Goal: Task Accomplishment & Management: Complete application form

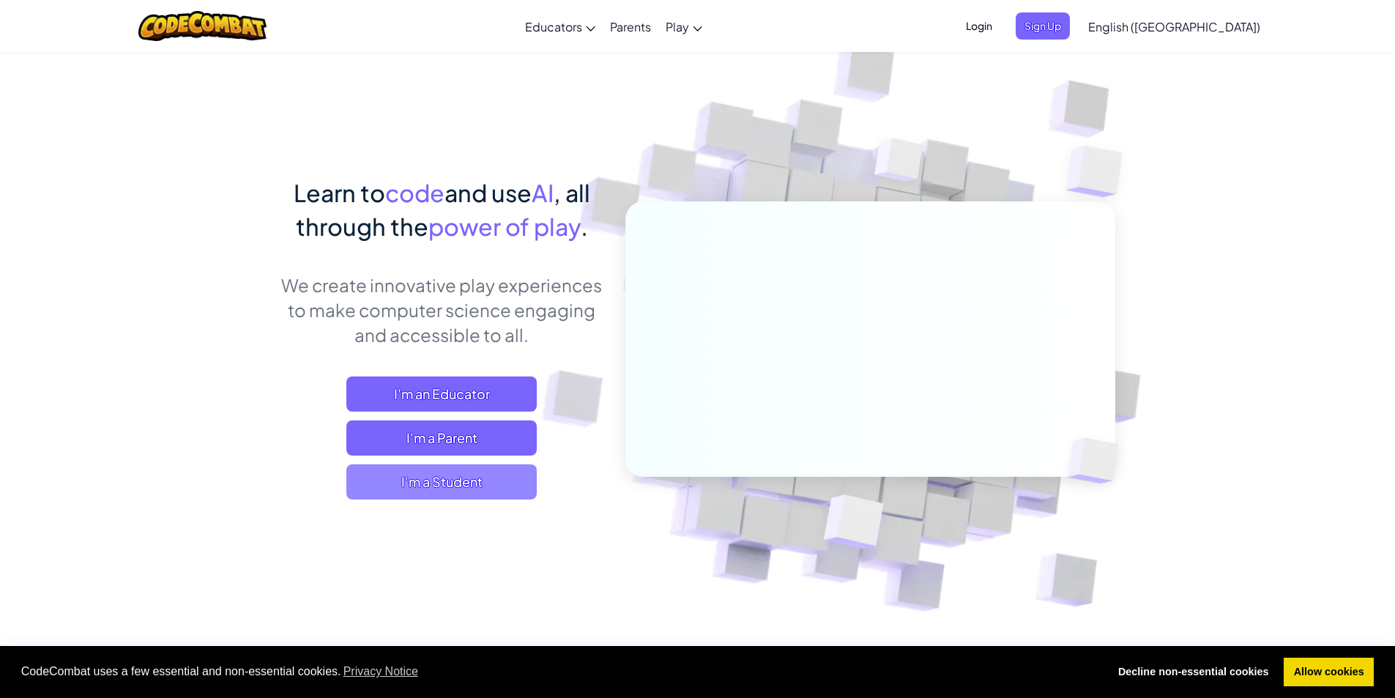
click at [455, 477] on span "I'm a Student" at bounding box center [441, 481] width 190 height 35
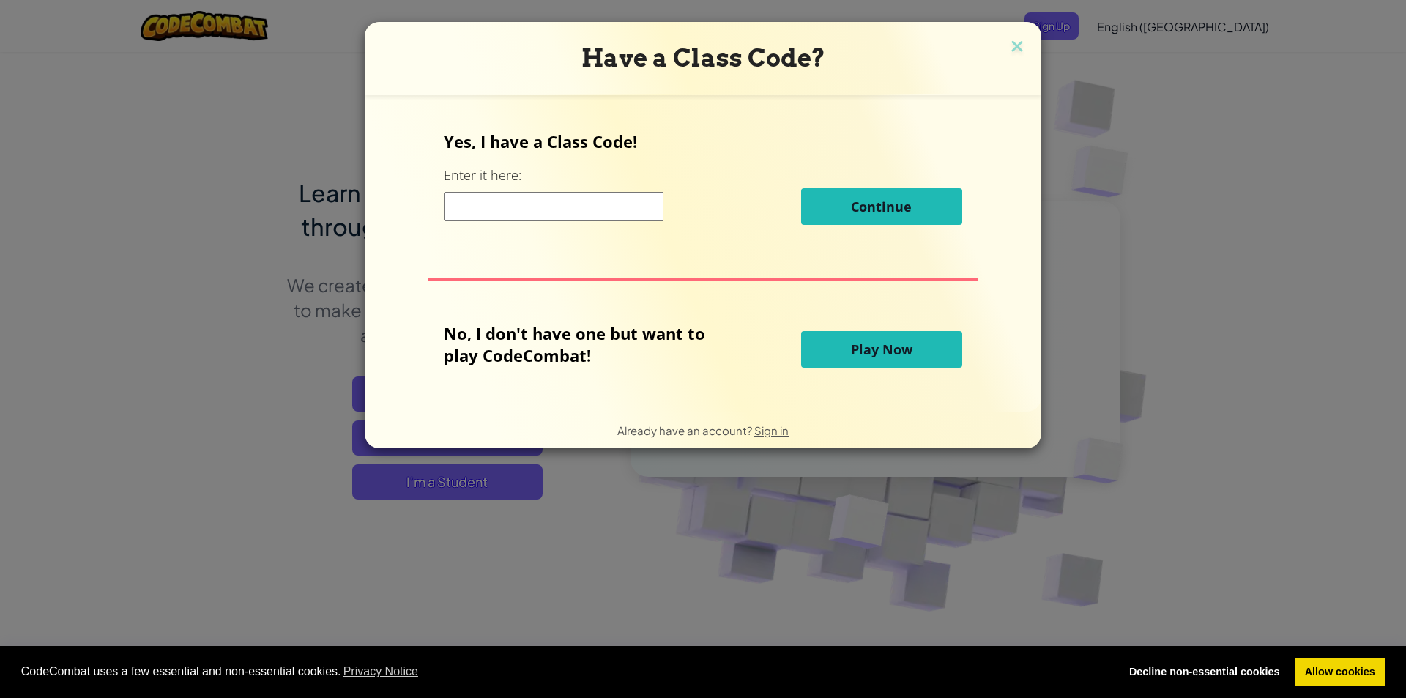
click at [487, 209] on input at bounding box center [554, 206] width 220 height 29
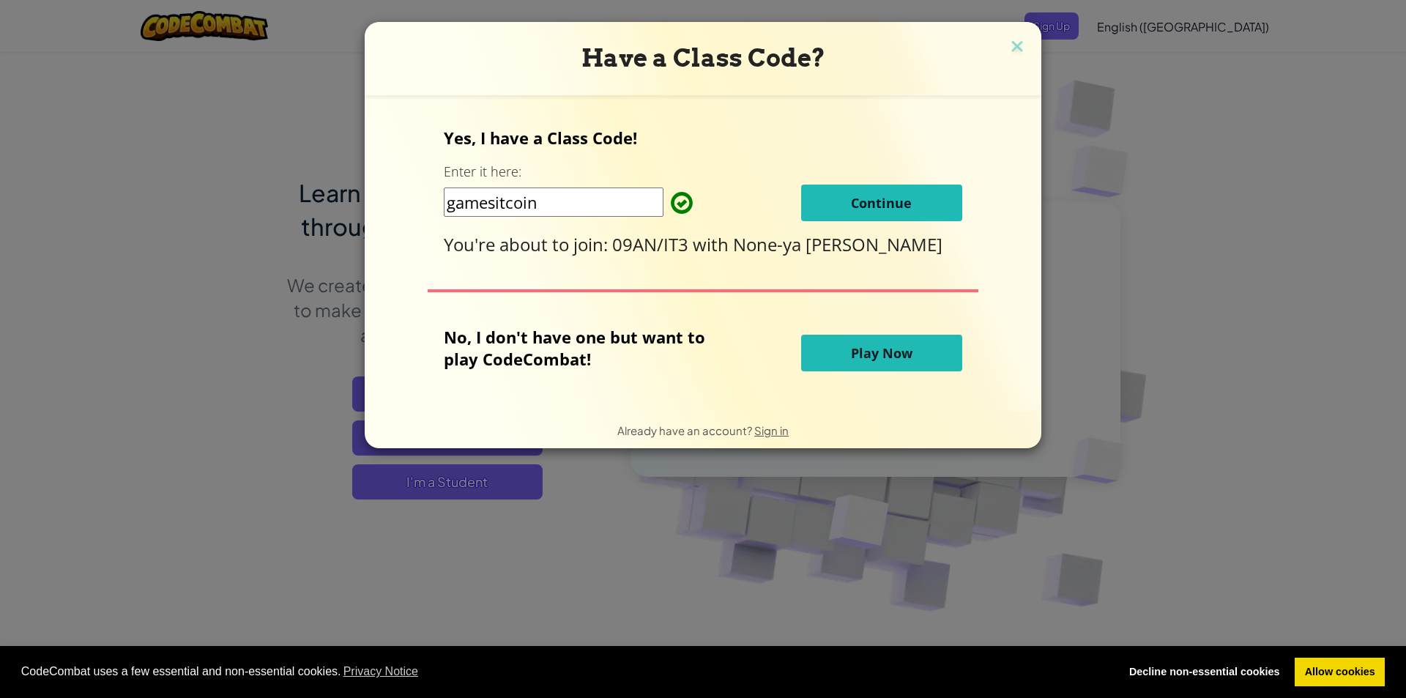
type input "gamesitcoin"
click at [851, 202] on span "Continue" at bounding box center [881, 203] width 61 height 18
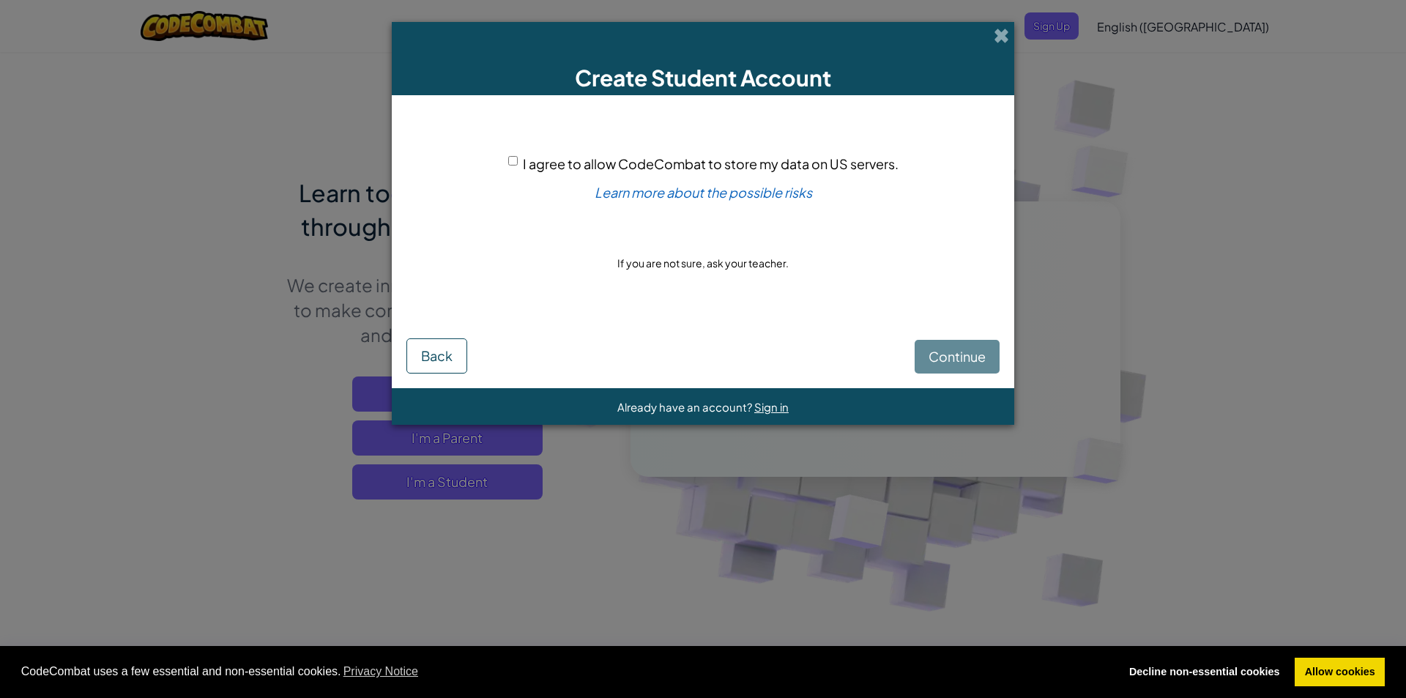
click at [948, 344] on div "Continue Back" at bounding box center [702, 345] width 593 height 56
drag, startPoint x: 673, startPoint y: 146, endPoint x: 672, endPoint y: 154, distance: 7.5
click at [672, 150] on div "I agree to allow CodeCombat to store my data on US servers. Learn more about th…" at bounding box center [702, 213] width 593 height 207
click at [672, 154] on div "I agree to allow CodeCombat to store my data on US servers." at bounding box center [703, 163] width 390 height 21
click at [671, 155] on div "I agree to allow CodeCombat to store my data on US servers." at bounding box center [703, 163] width 390 height 21
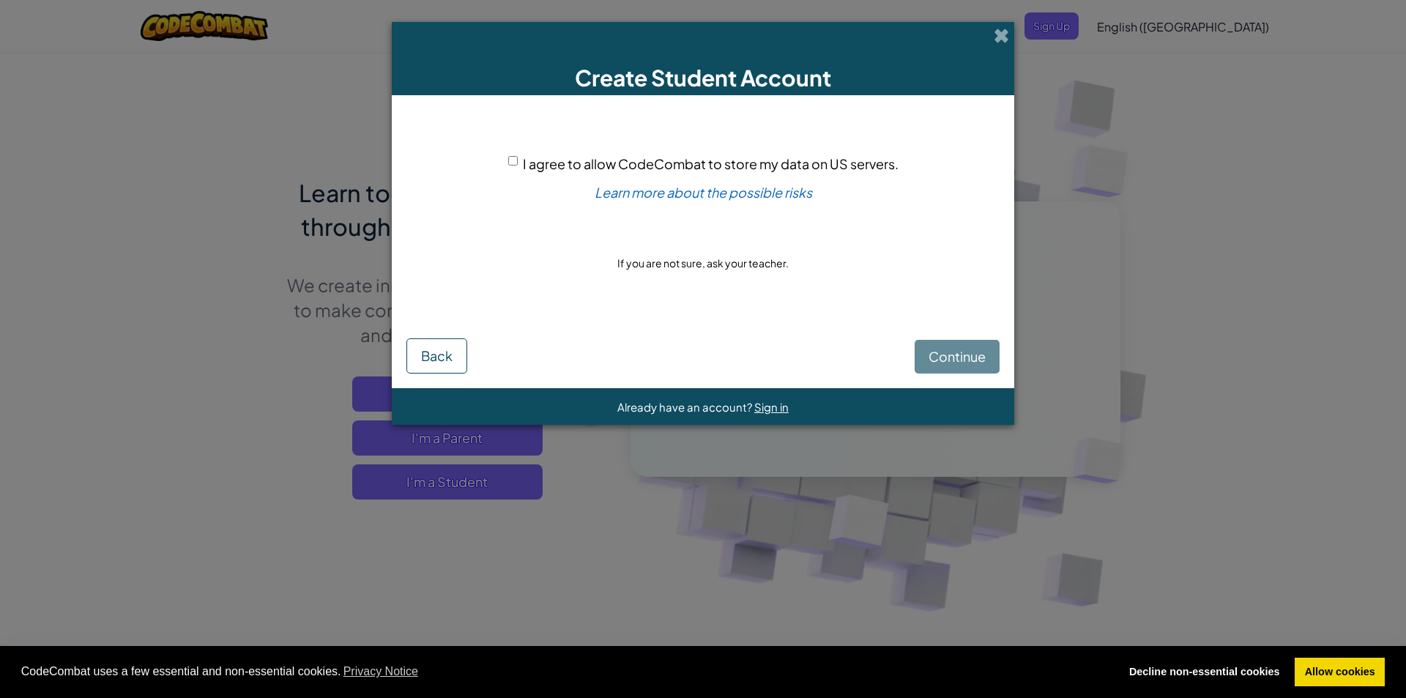
click at [523, 160] on span "I agree to allow CodeCombat to store my data on US servers." at bounding box center [711, 163] width 376 height 17
click at [518, 160] on input "I agree to allow CodeCombat to store my data on US servers." at bounding box center [513, 161] width 10 height 10
checkbox input "true"
click at [972, 367] on button "Continue" at bounding box center [957, 357] width 85 height 34
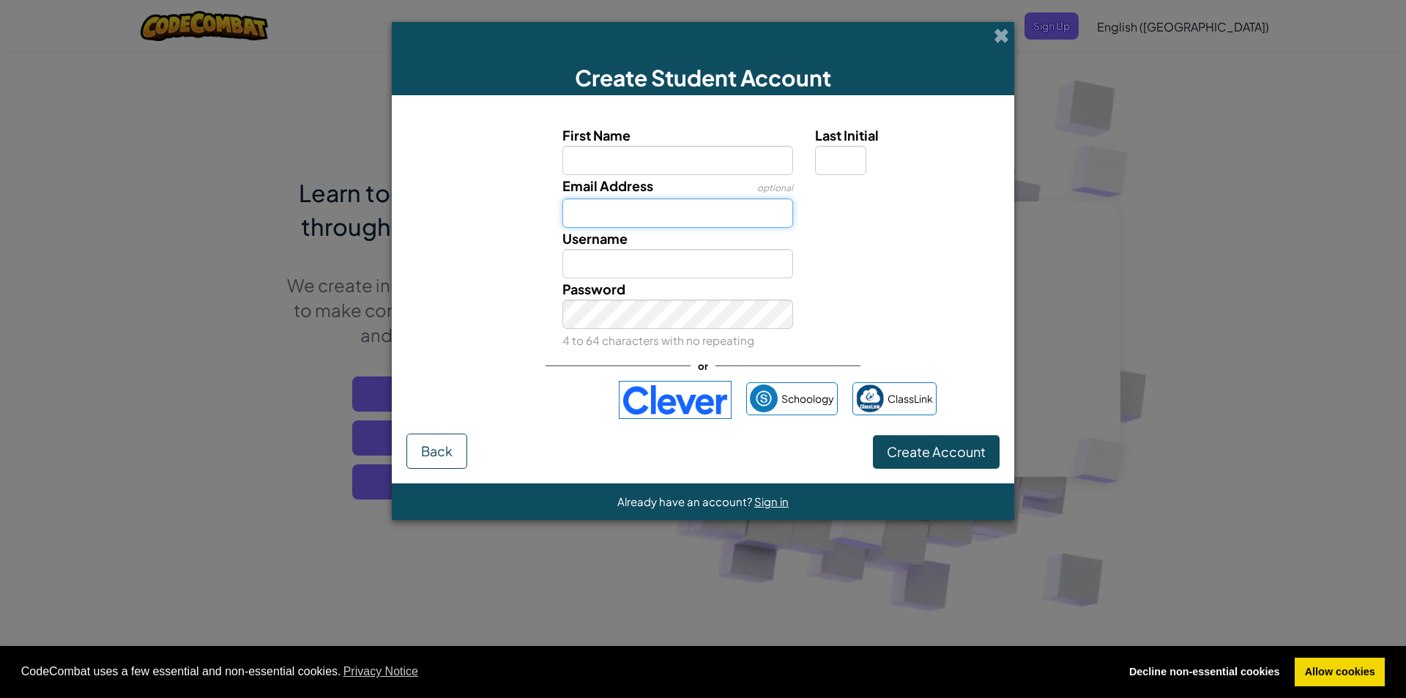
click at [616, 212] on input "Email Address" at bounding box center [677, 212] width 231 height 29
click at [612, 171] on input "First Name" at bounding box center [677, 160] width 231 height 29
click at [606, 164] on input "First Name" at bounding box center [677, 160] width 231 height 29
type input "george"
type input "George"
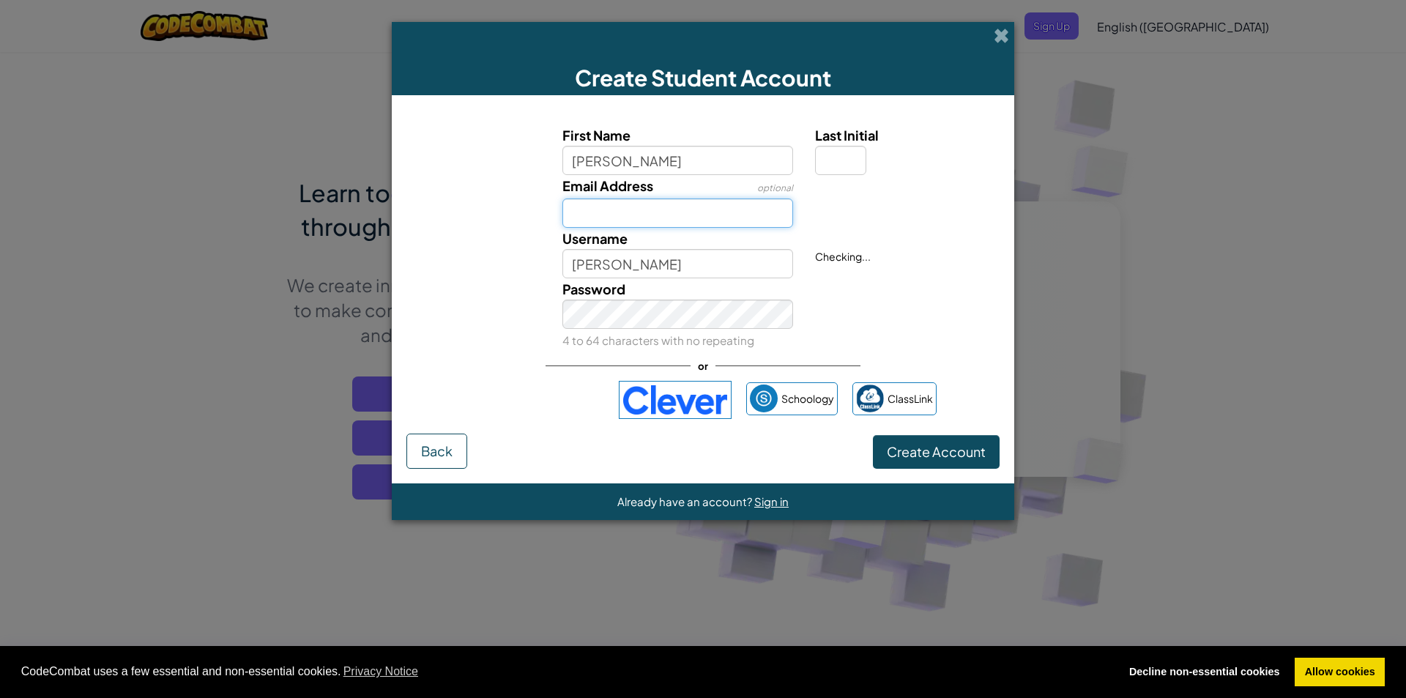
click at [608, 213] on input "Email Address" at bounding box center [677, 212] width 231 height 29
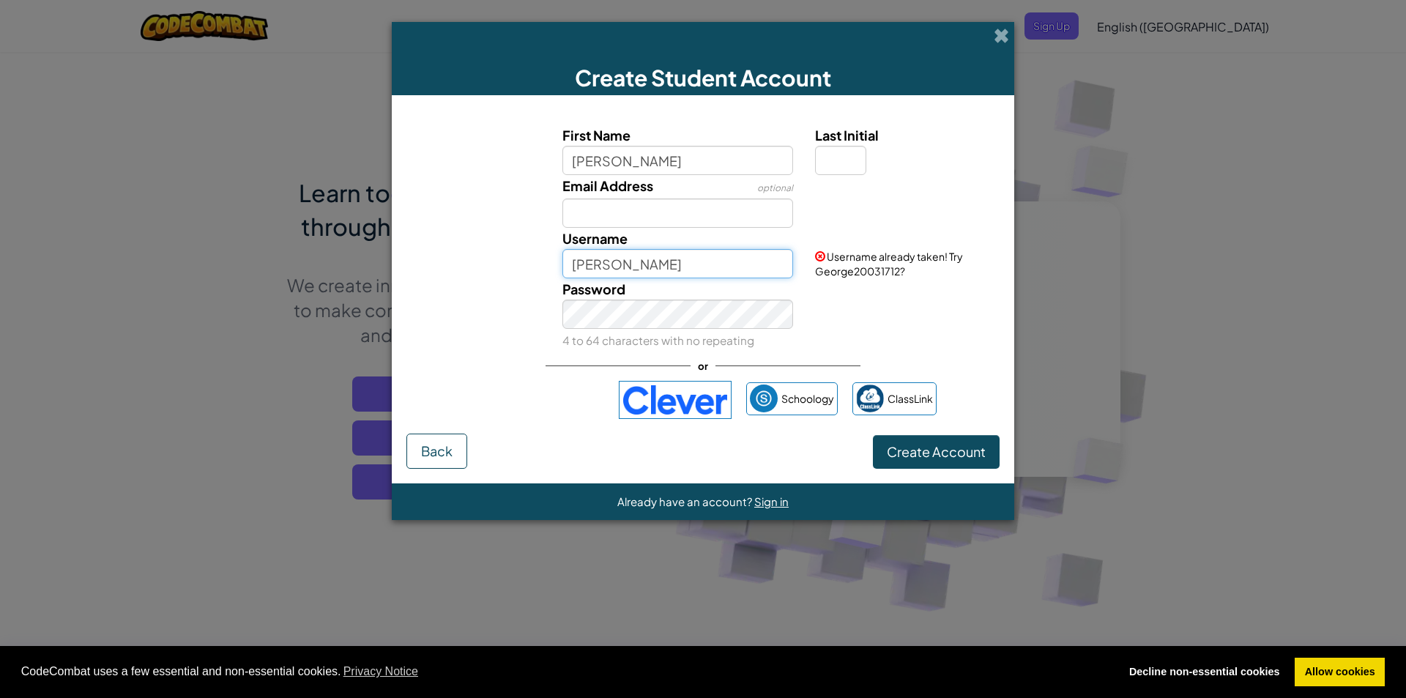
click at [579, 266] on input "George" at bounding box center [677, 263] width 231 height 29
click at [668, 270] on input "George" at bounding box center [677, 263] width 231 height 29
click at [681, 245] on div "Username George" at bounding box center [677, 253] width 253 height 51
click at [678, 201] on input "Email Address" at bounding box center [677, 212] width 231 height 29
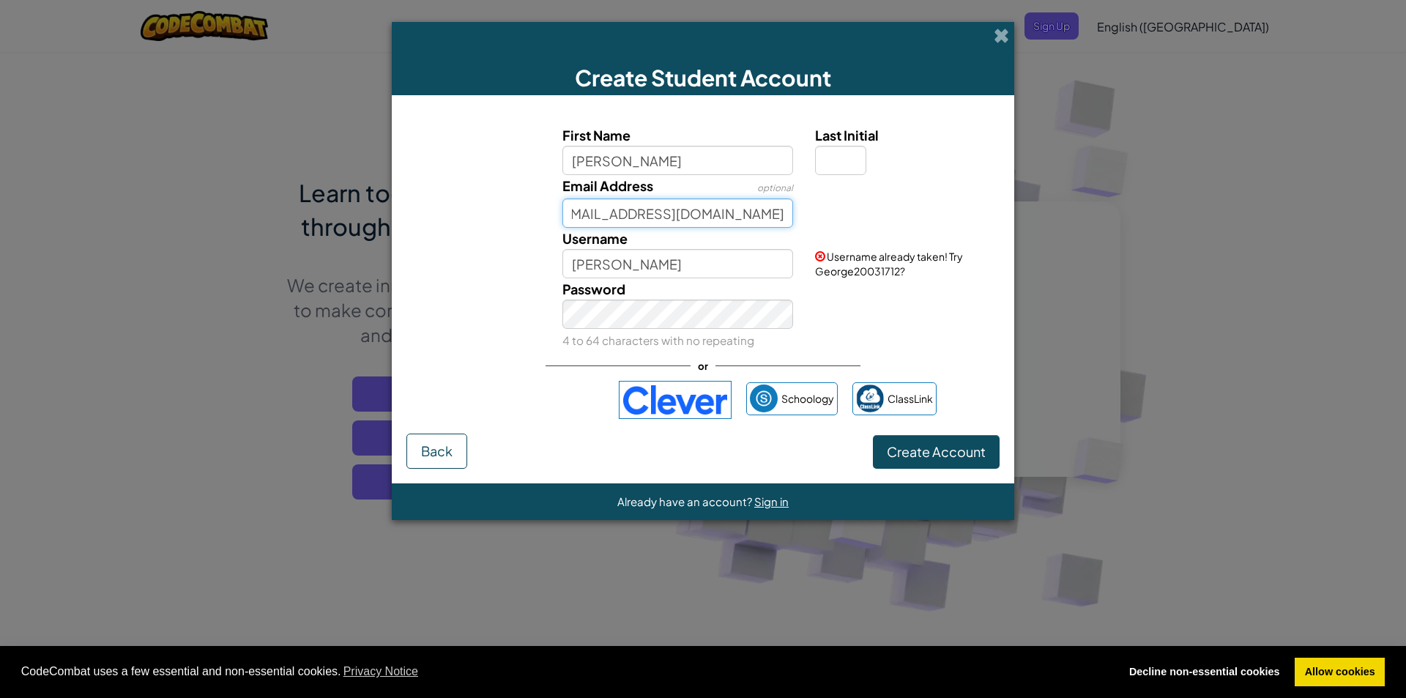
type input "23GEmmett@students.glebelands.surrey.sch.uk"
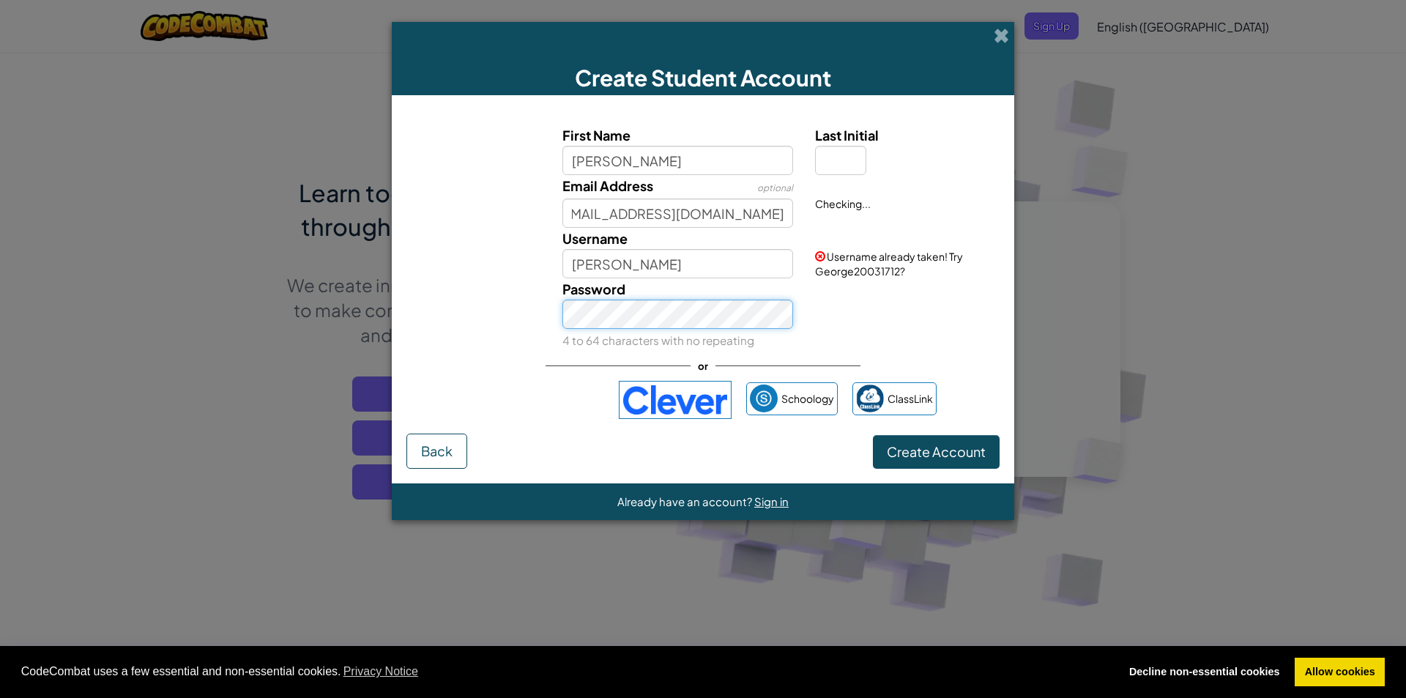
scroll to position [0, 0]
click at [916, 444] on span "Create Account" at bounding box center [936, 451] width 99 height 17
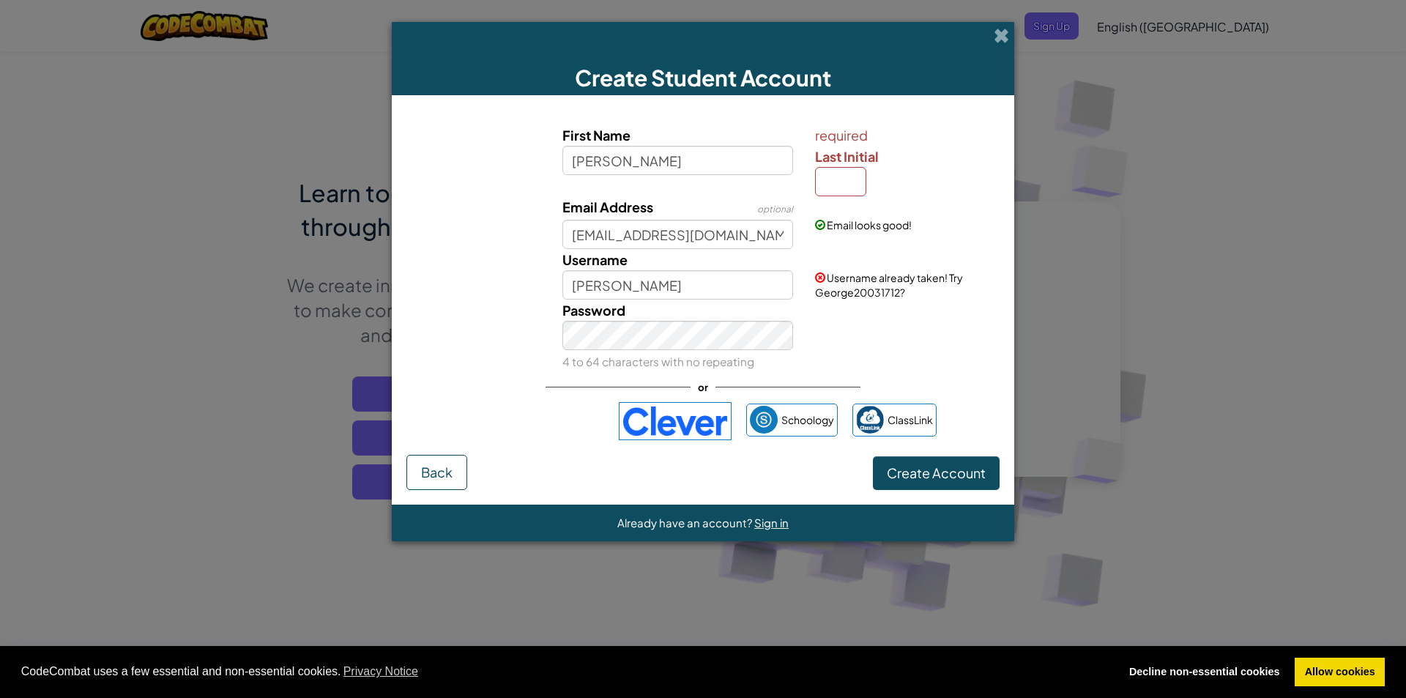
click at [842, 196] on div "Email looks good!" at bounding box center [905, 214] width 203 height 36
click at [841, 171] on input "Last Initial" at bounding box center [840, 181] width 51 height 29
type input "e"
type input "E"
click at [925, 474] on span "Create Account" at bounding box center [936, 472] width 99 height 17
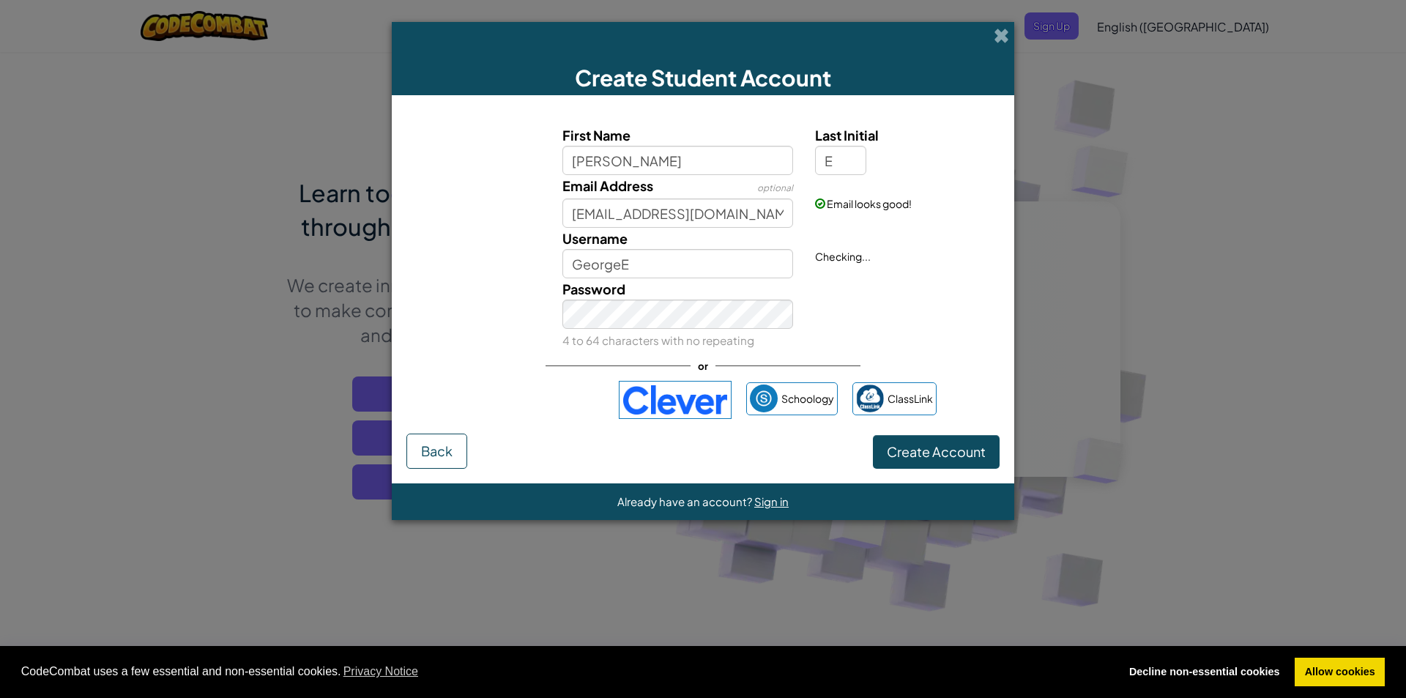
click at [925, 474] on form "First Name george Last Initial E Email Address optional 23GEmmett@students.gleb…" at bounding box center [703, 289] width 622 height 388
click at [924, 459] on button "Create Account" at bounding box center [936, 452] width 127 height 34
click at [637, 267] on input "GeorgeE" at bounding box center [677, 263] width 231 height 29
type input "GeorgeE123"
click at [945, 445] on button "Create Account" at bounding box center [936, 452] width 127 height 34
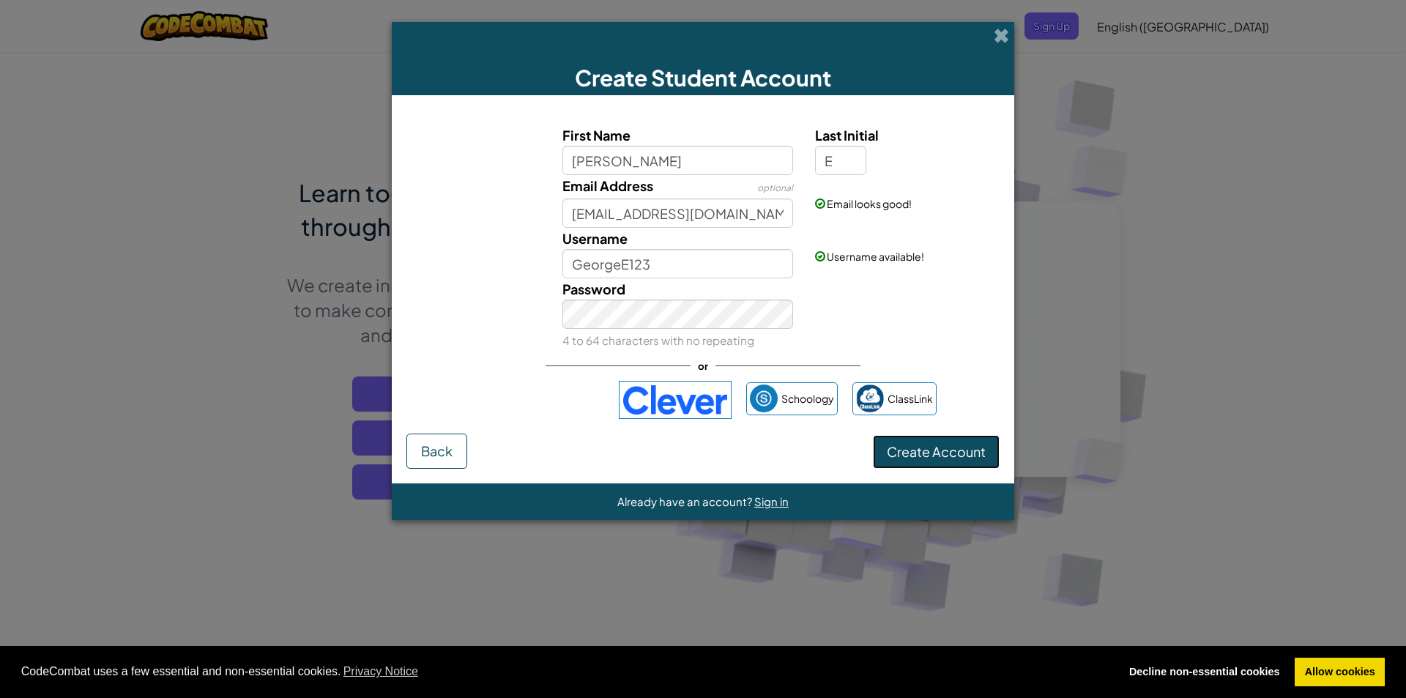
click at [937, 453] on button "Create Account" at bounding box center [936, 452] width 127 height 34
click at [937, 453] on div "Creating Account... Back" at bounding box center [702, 451] width 593 height 35
click at [916, 461] on div "Creating Account... Back" at bounding box center [702, 451] width 593 height 35
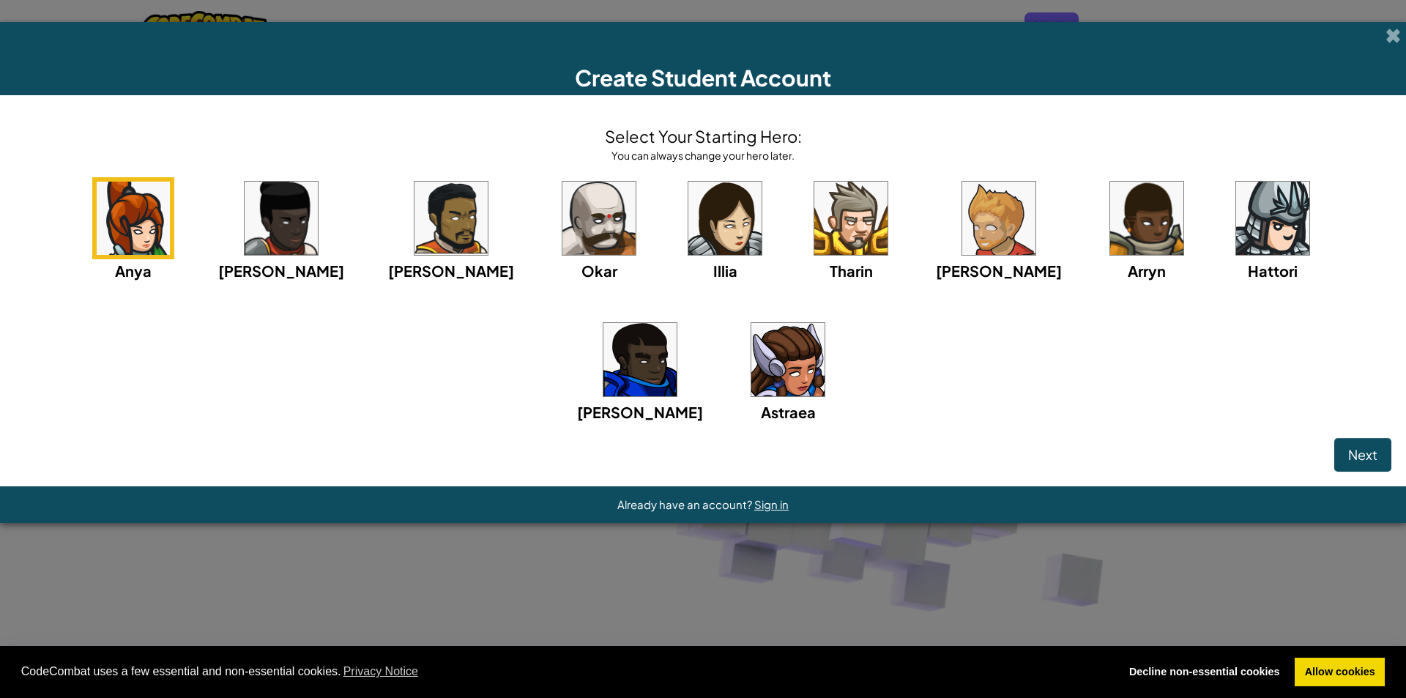
click at [894, 458] on div "Next" at bounding box center [703, 455] width 1377 height 34
click at [1084, 529] on div "Create Student Account Select Your Starting Hero: You can always change your he…" at bounding box center [703, 349] width 1406 height 698
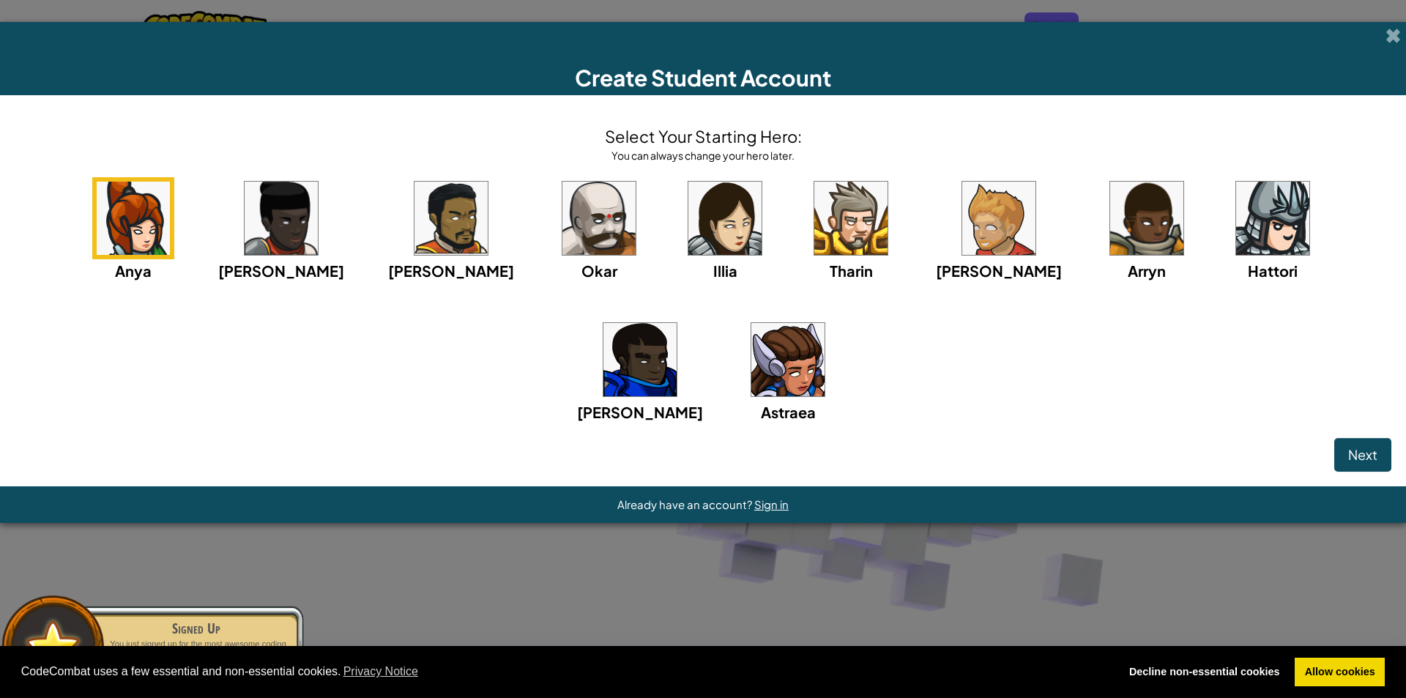
click at [1012, 440] on div "Next" at bounding box center [703, 455] width 1377 height 34
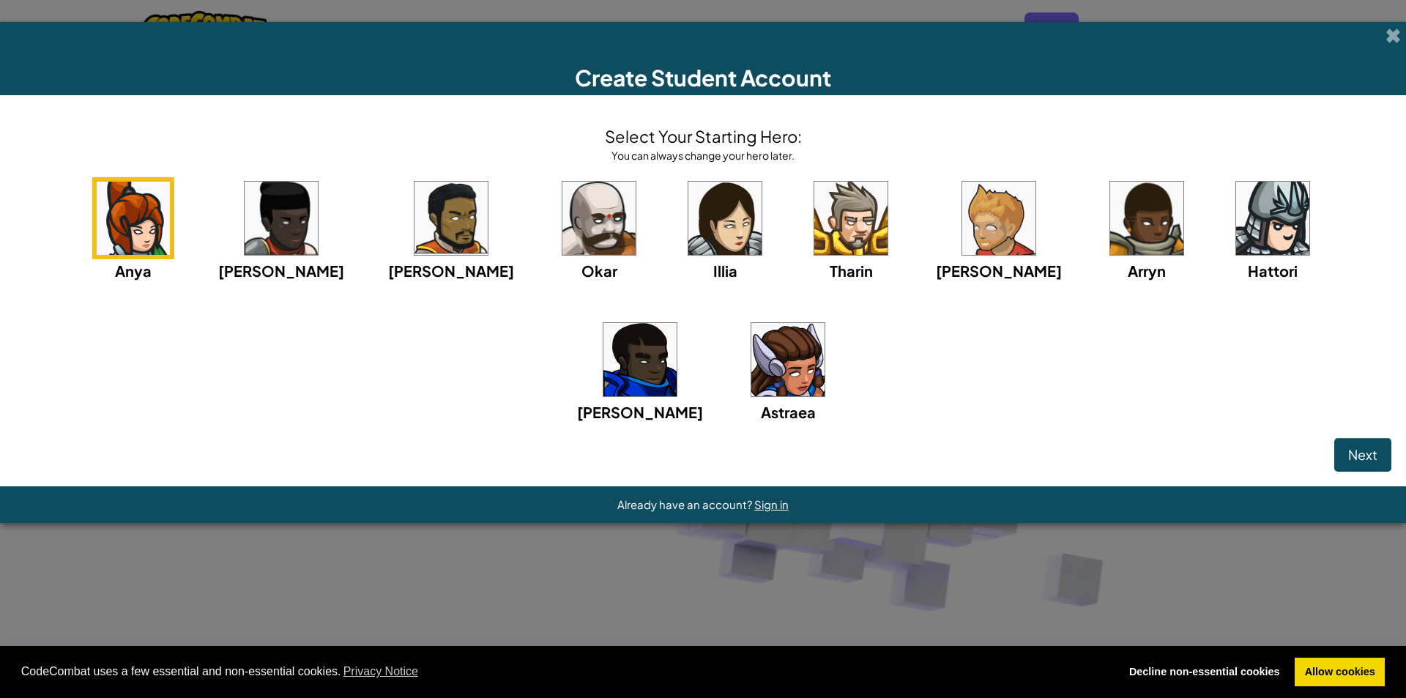
click at [962, 222] on img at bounding box center [998, 218] width 73 height 73
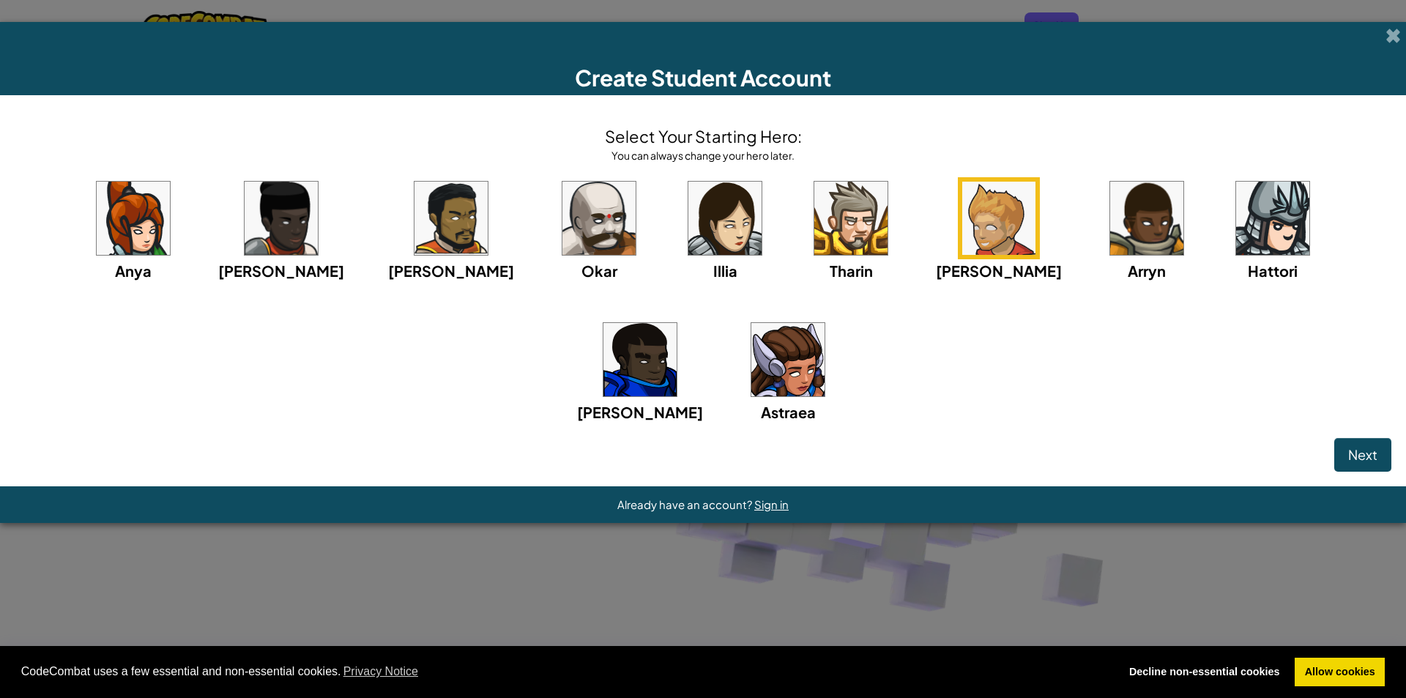
click at [814, 226] on img at bounding box center [850, 218] width 73 height 73
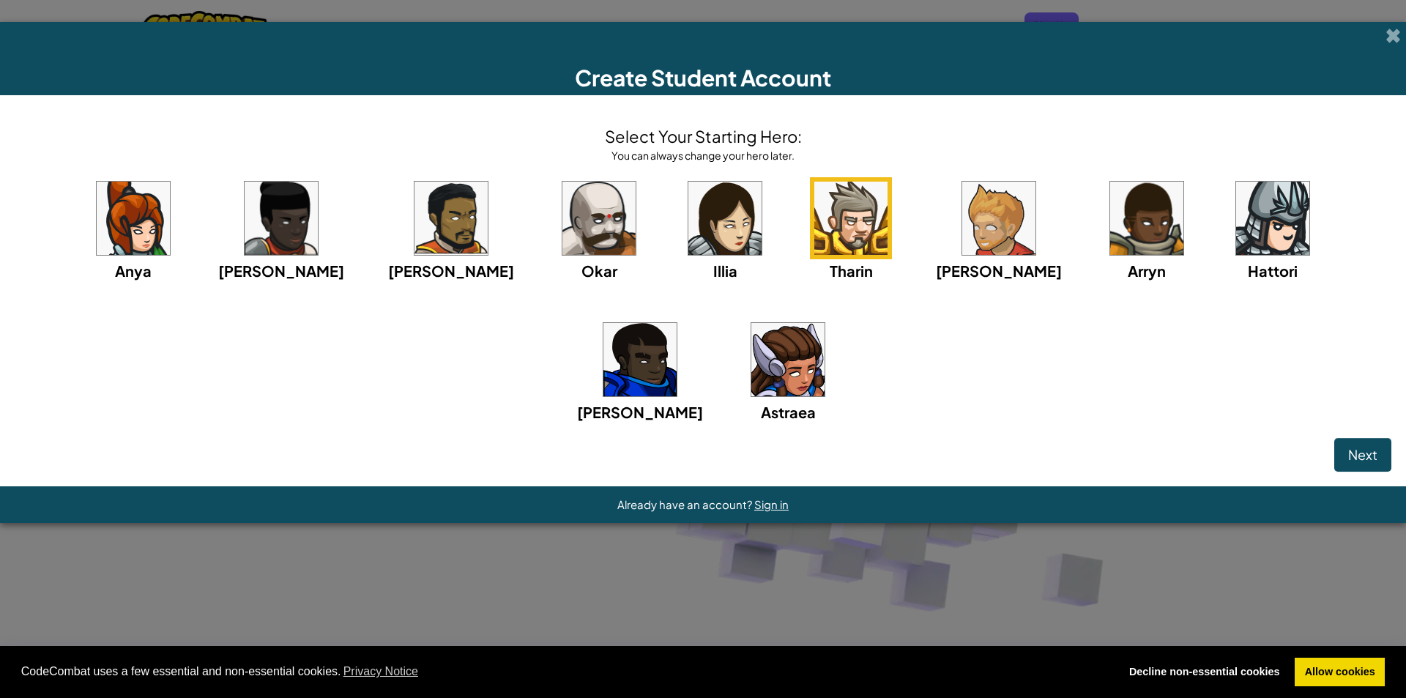
click at [562, 237] on img at bounding box center [598, 218] width 73 height 73
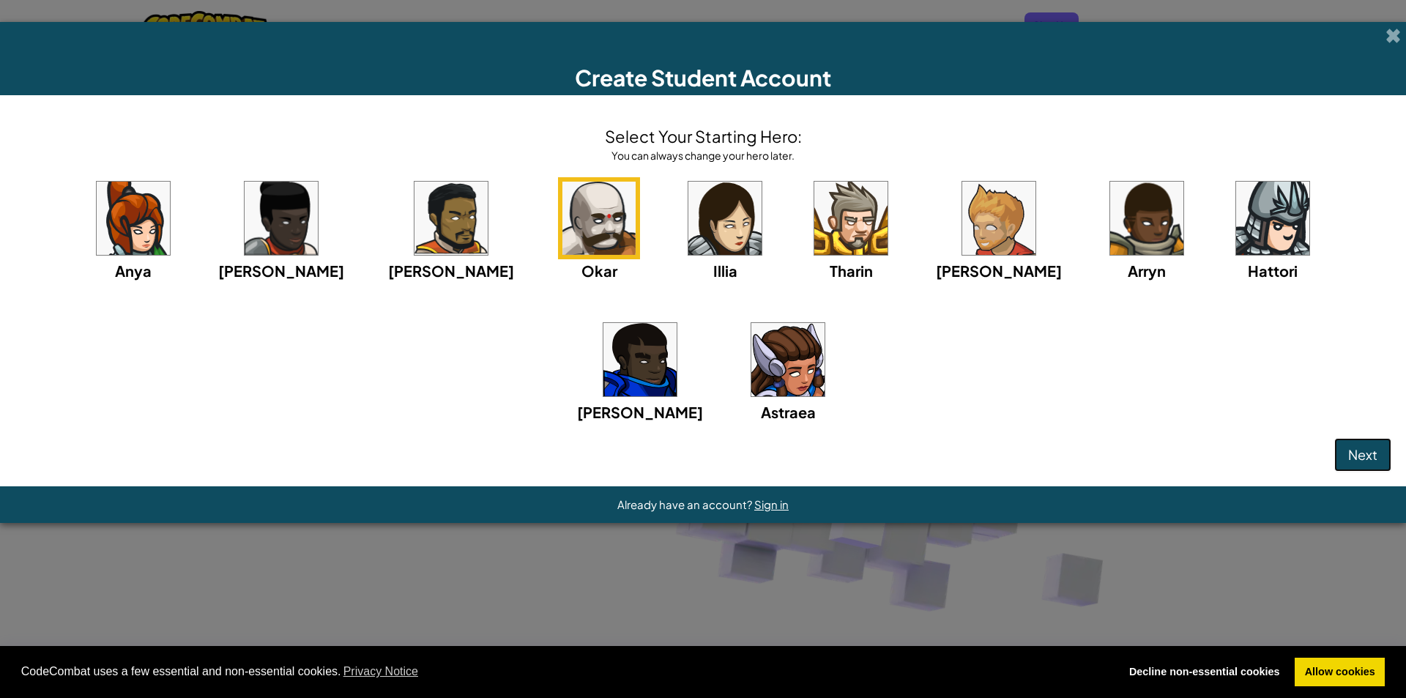
click at [1361, 450] on span "Next" at bounding box center [1362, 454] width 29 height 17
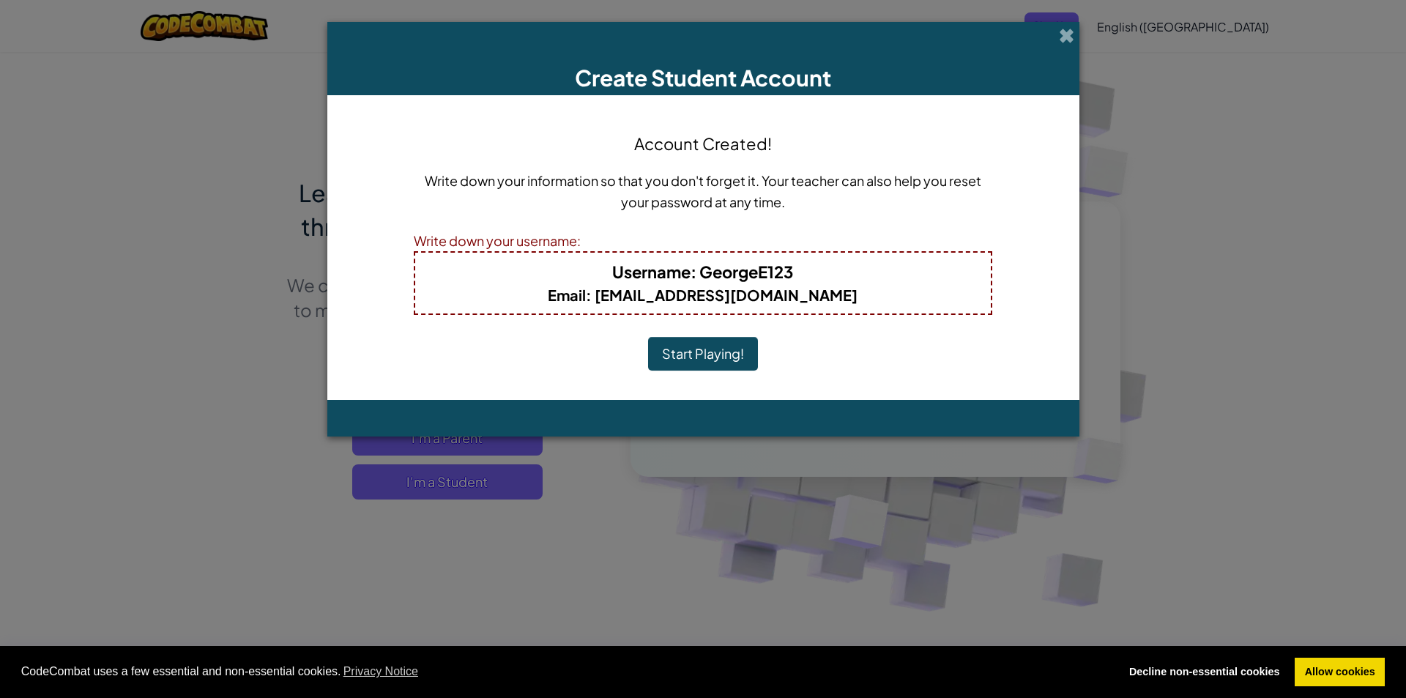
click at [714, 355] on button "Start Playing!" at bounding box center [703, 354] width 110 height 34
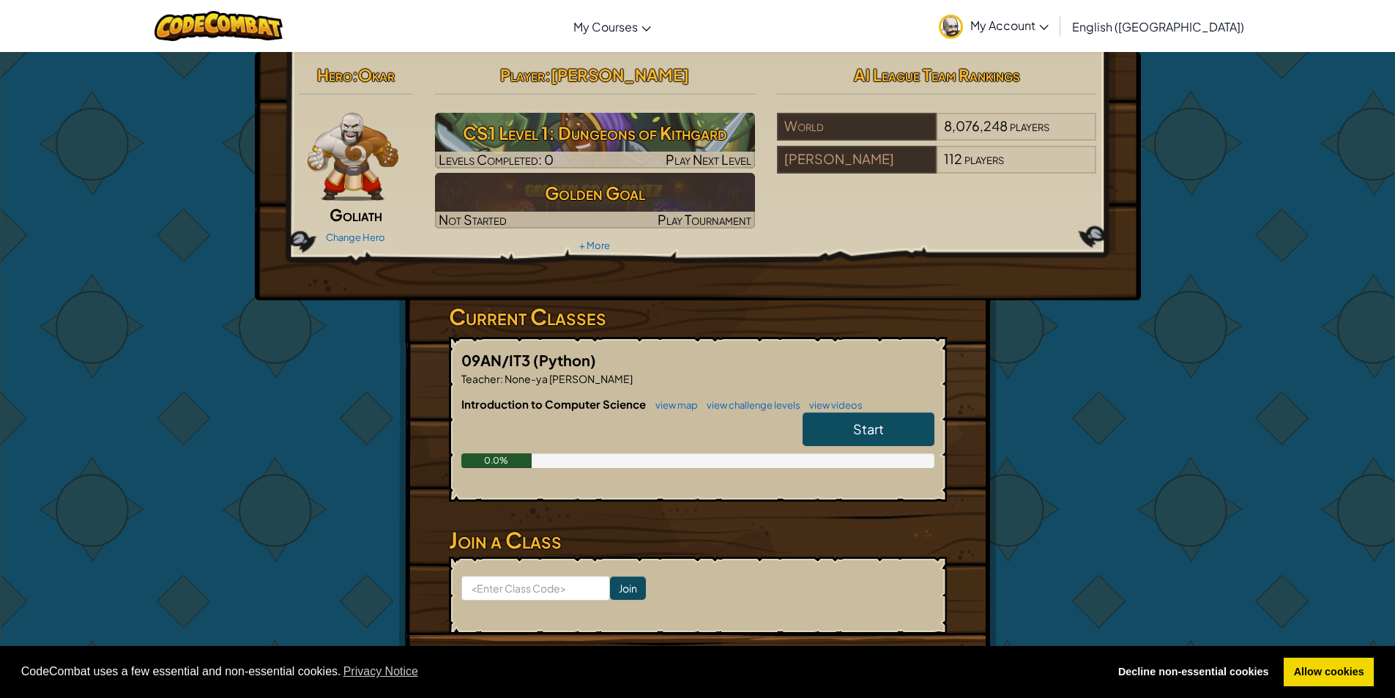
click at [344, 185] on img at bounding box center [354, 157] width 92 height 88
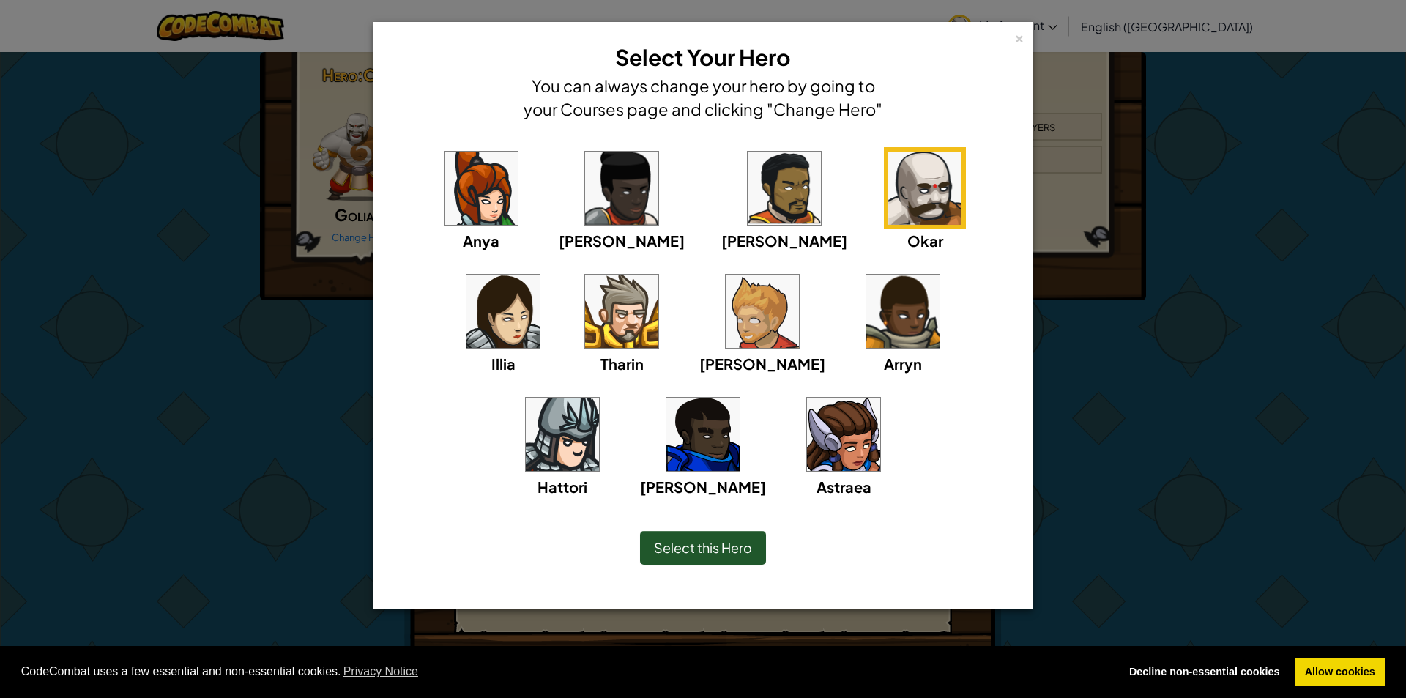
click at [353, 155] on div "× Select Your Hero You can always change your hero by going to your Courses pag…" at bounding box center [703, 349] width 1406 height 698
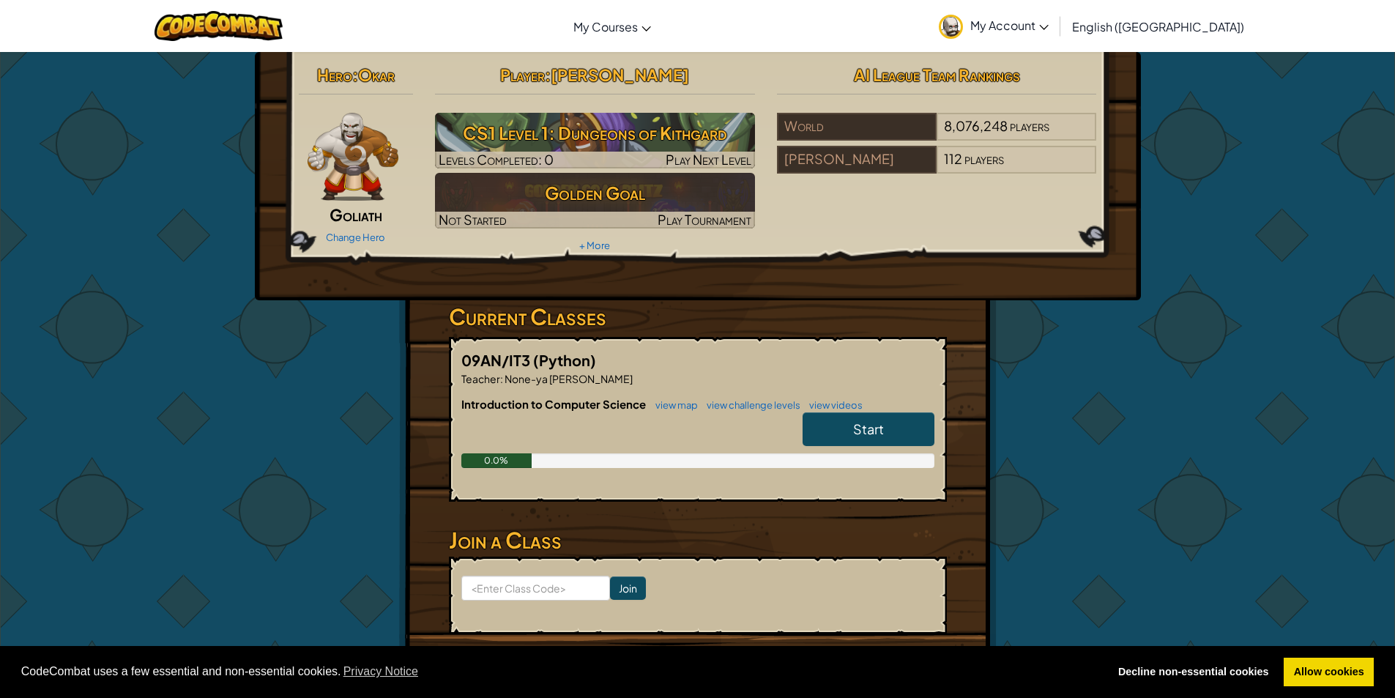
click at [346, 176] on img at bounding box center [354, 157] width 92 height 88
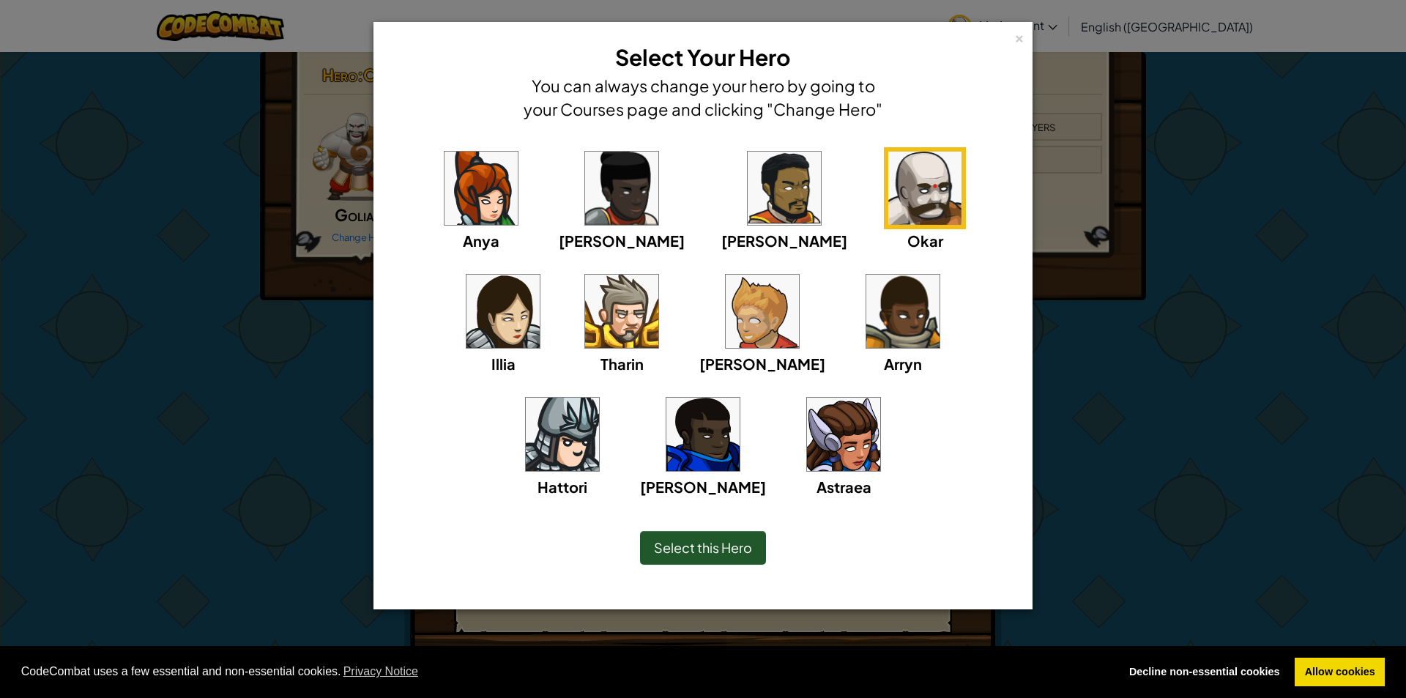
click at [323, 181] on div "× Select Your Hero You can always change your hero by going to your Courses pag…" at bounding box center [703, 349] width 1406 height 698
